Goal: Information Seeking & Learning: Learn about a topic

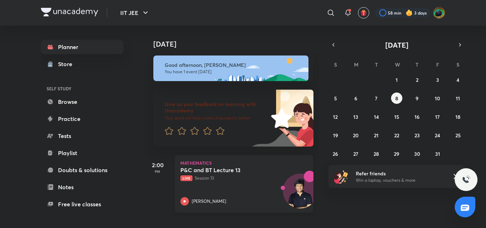
click at [214, 167] on h5 "P&C and BT Lecture 13" at bounding box center [224, 170] width 89 height 7
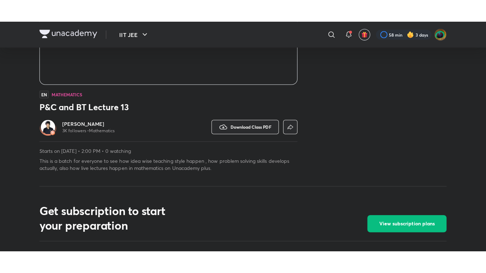
scroll to position [158, 0]
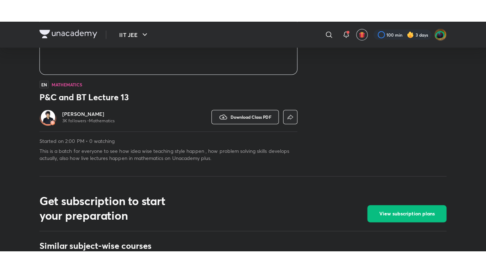
scroll to position [171, 0]
